Goal: Information Seeking & Learning: Find specific fact

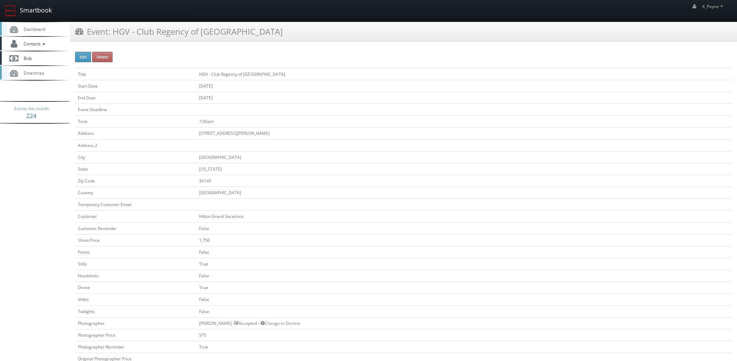
click at [43, 15] on link "Smartbook" at bounding box center [28, 11] width 57 height 22
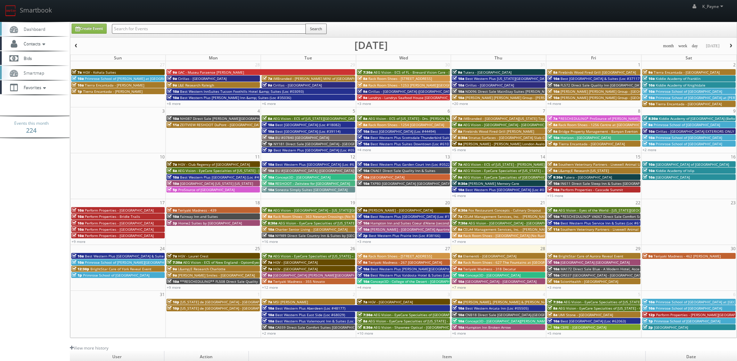
click at [148, 30] on input "text" at bounding box center [209, 29] width 194 height 10
type input "355"
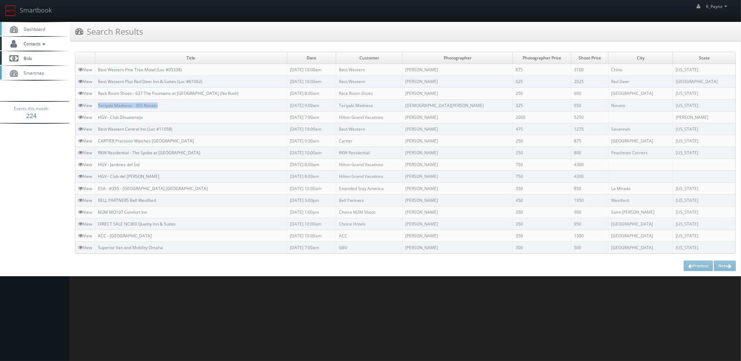
drag, startPoint x: 146, startPoint y: 107, endPoint x: 98, endPoint y: 108, distance: 48.3
click at [98, 108] on td "Teriyaki Madness - 355 Novato" at bounding box center [191, 105] width 192 height 12
copy link "Teriyaki Madness - 355 Novato"
click at [35, 11] on link "Smartbook" at bounding box center [28, 11] width 57 height 22
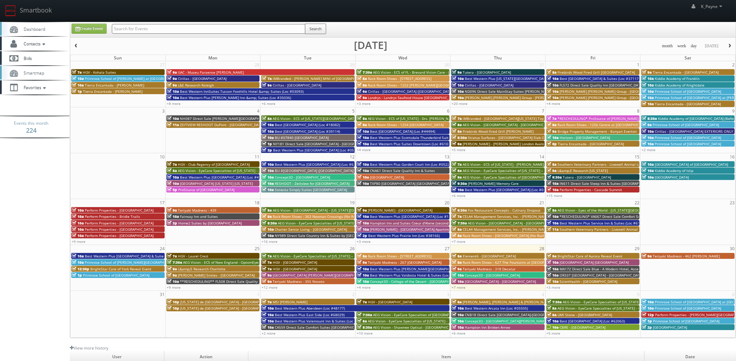
click at [166, 31] on input "text" at bounding box center [208, 29] width 193 height 10
type input "dayton"
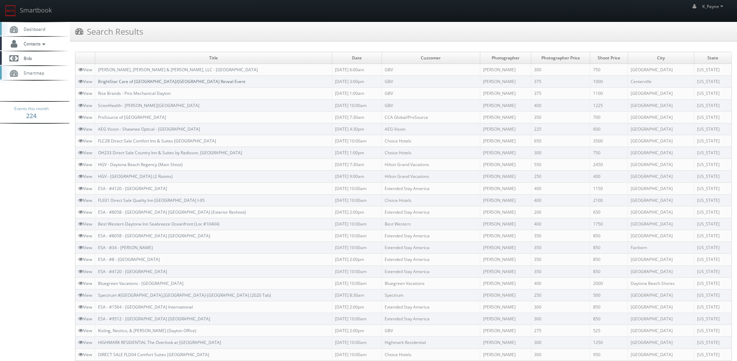
click at [203, 81] on link "BrightStar Care of [GEOGRAPHIC_DATA]/[GEOGRAPHIC_DATA] Reveal Event" at bounding box center [171, 81] width 147 height 6
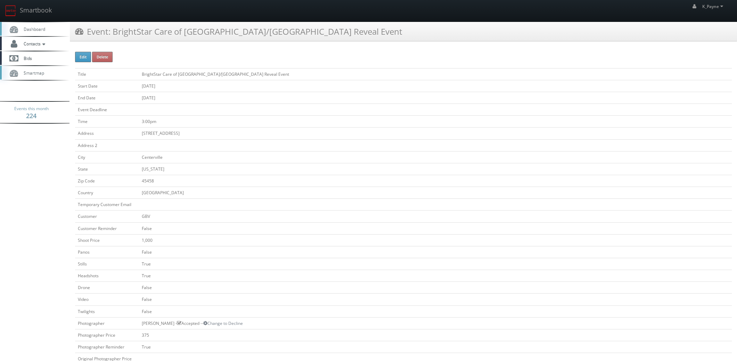
drag, startPoint x: 337, startPoint y: 30, endPoint x: 113, endPoint y: 36, distance: 223.7
click at [113, 36] on div "Event: BrightStar Care of [GEOGRAPHIC_DATA]/[GEOGRAPHIC_DATA] Reveal Event" at bounding box center [403, 31] width 667 height 19
copy h3 "BrightStar Care of [GEOGRAPHIC_DATA]/[GEOGRAPHIC_DATA] Reveal Event"
